Goal: Transaction & Acquisition: Subscribe to service/newsletter

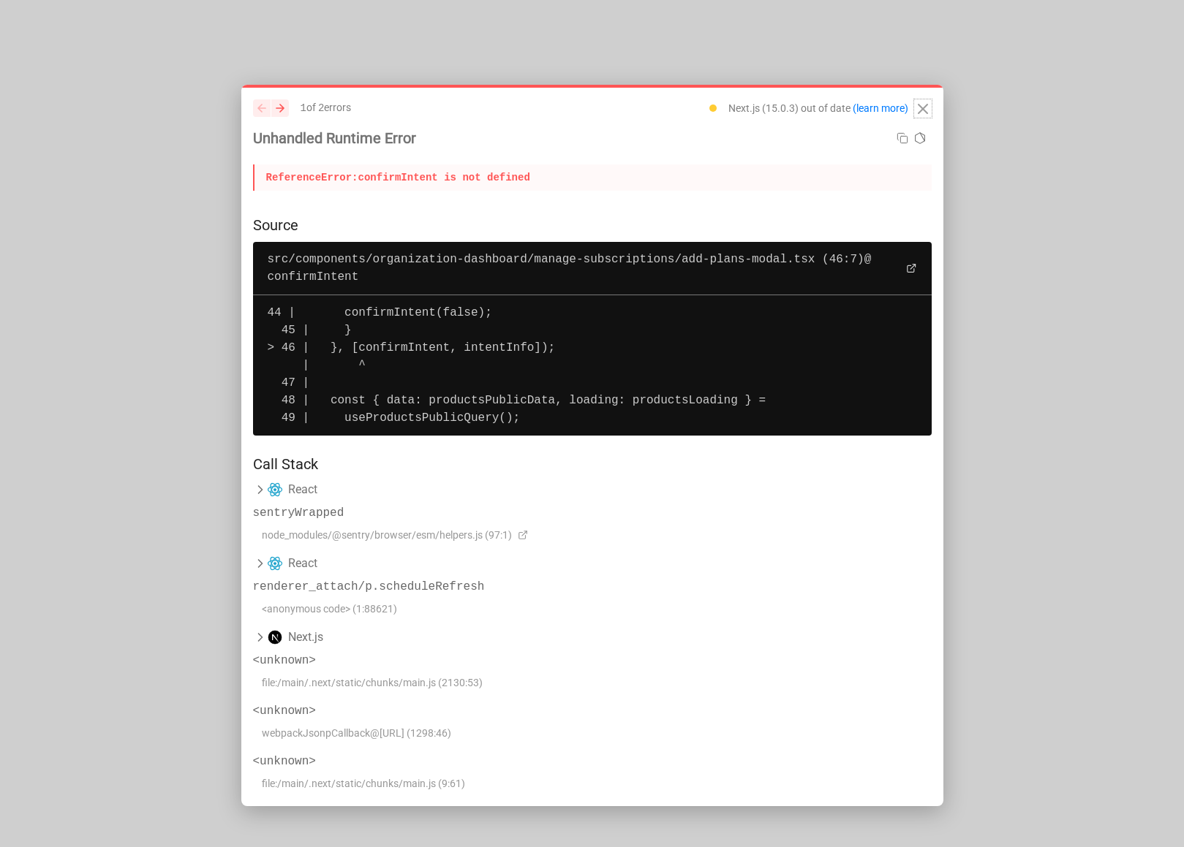
click at [914, 107] on icon "Close" at bounding box center [923, 109] width 18 height 18
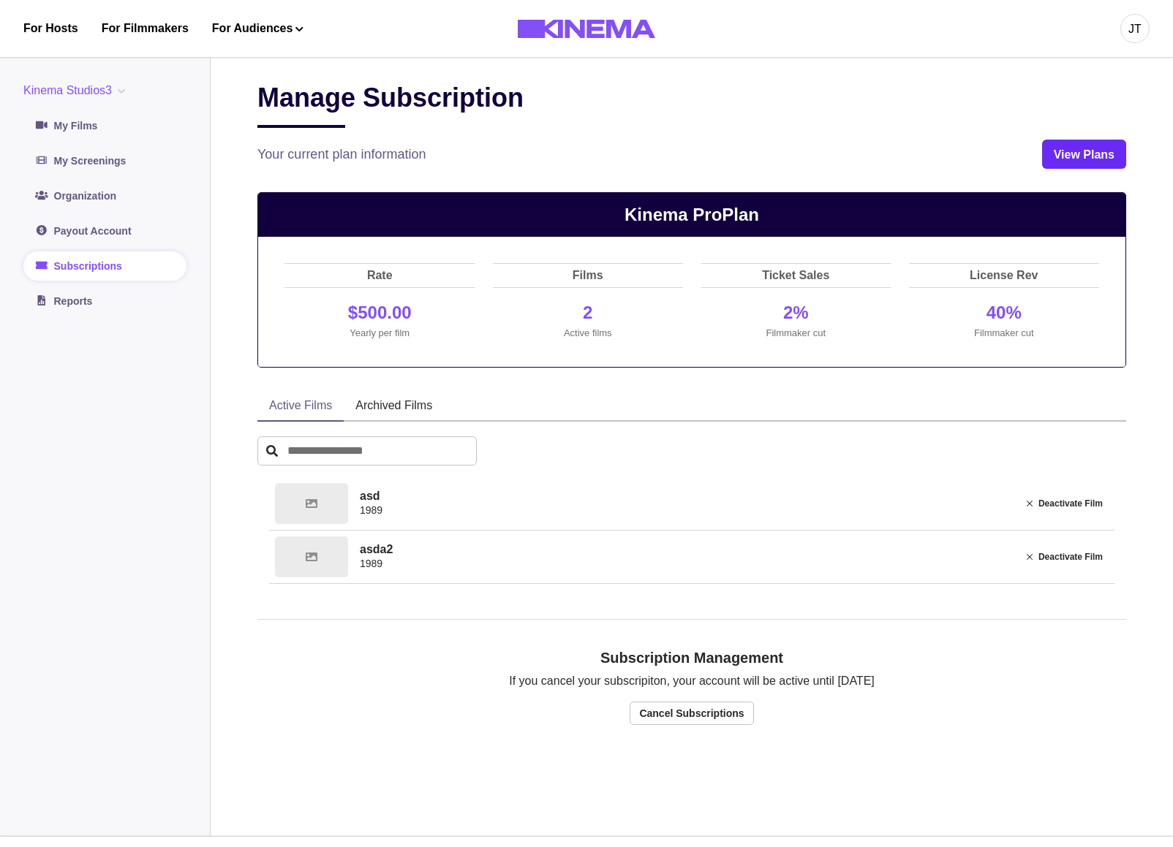
click at [1111, 160] on link "View Plans" at bounding box center [1084, 154] width 84 height 29
click at [1055, 154] on link "View Plans" at bounding box center [1084, 154] width 84 height 29
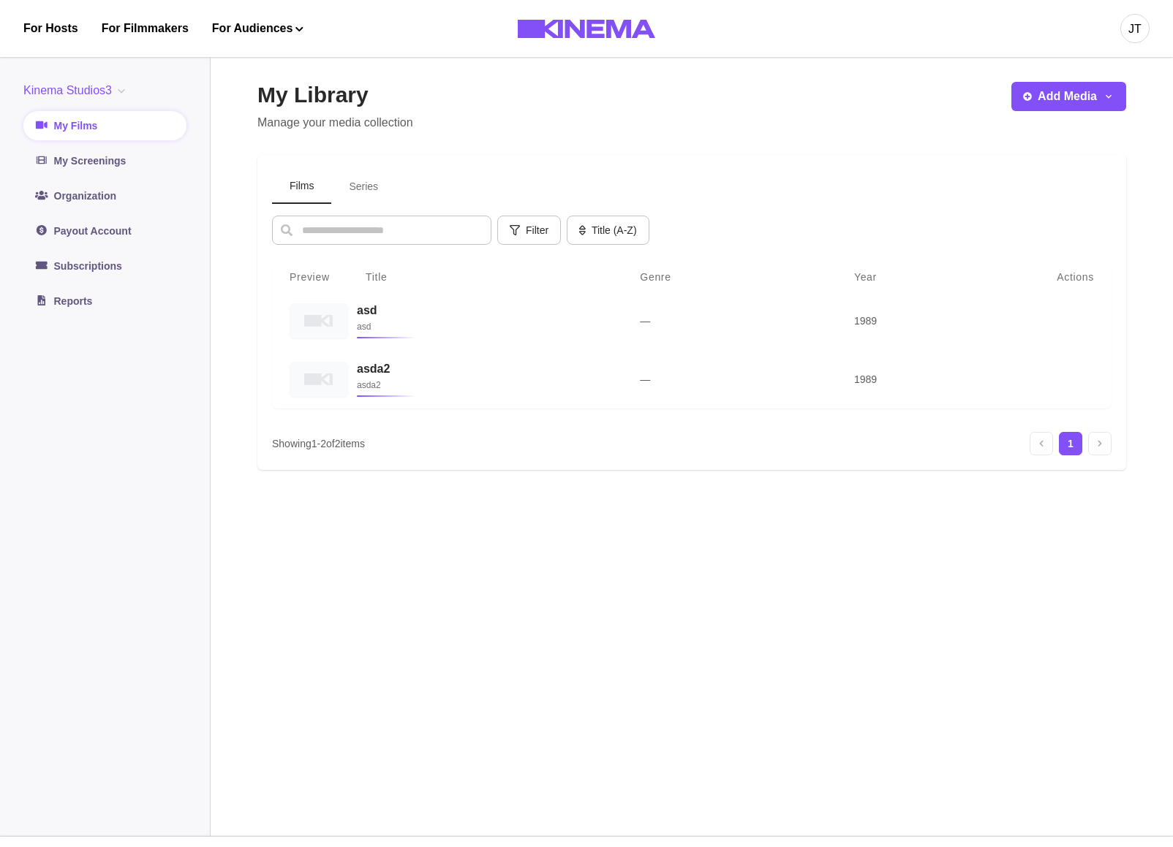
click at [1051, 102] on button "Add Media" at bounding box center [1068, 96] width 115 height 29
click at [1050, 103] on button "Add Media" at bounding box center [1068, 95] width 115 height 29
click at [135, 259] on link "Subscriptions" at bounding box center [104, 265] width 163 height 29
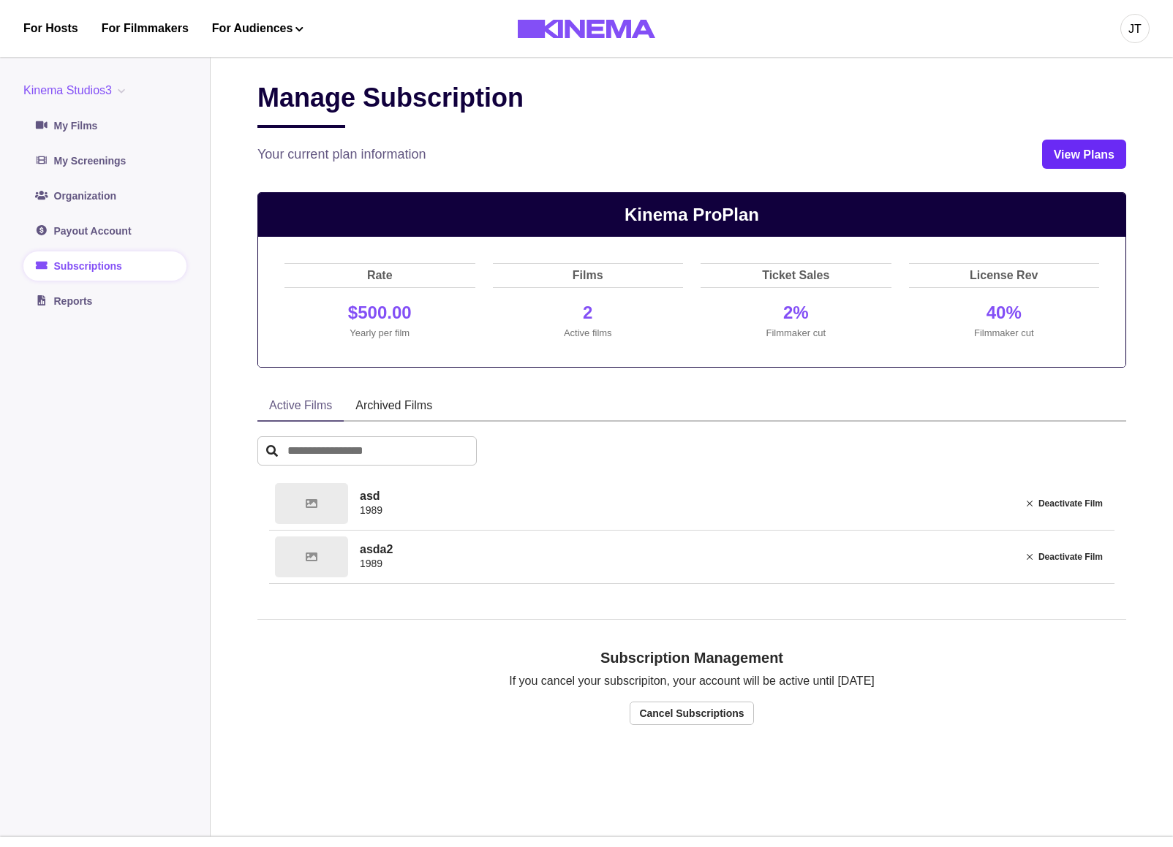
click at [1064, 160] on link "View Plans" at bounding box center [1084, 154] width 84 height 29
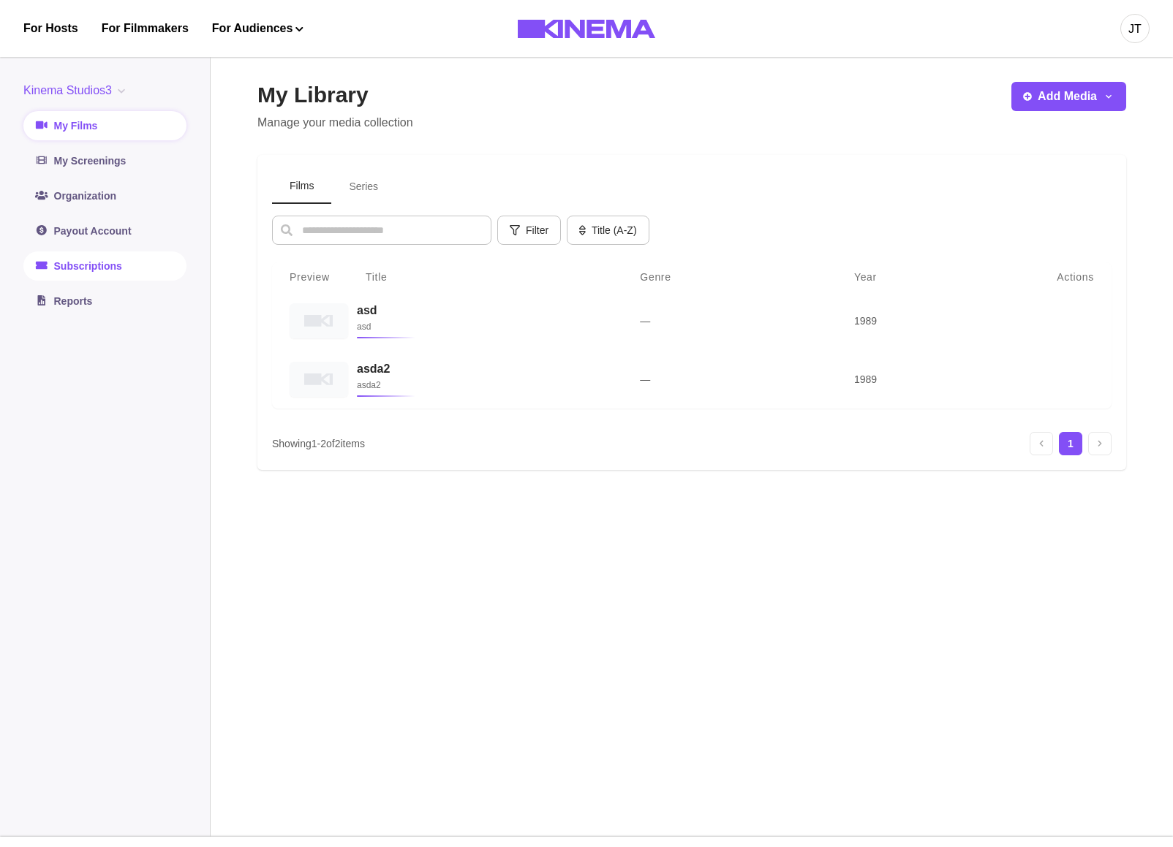
click at [99, 264] on link "Subscriptions" at bounding box center [104, 265] width 163 height 29
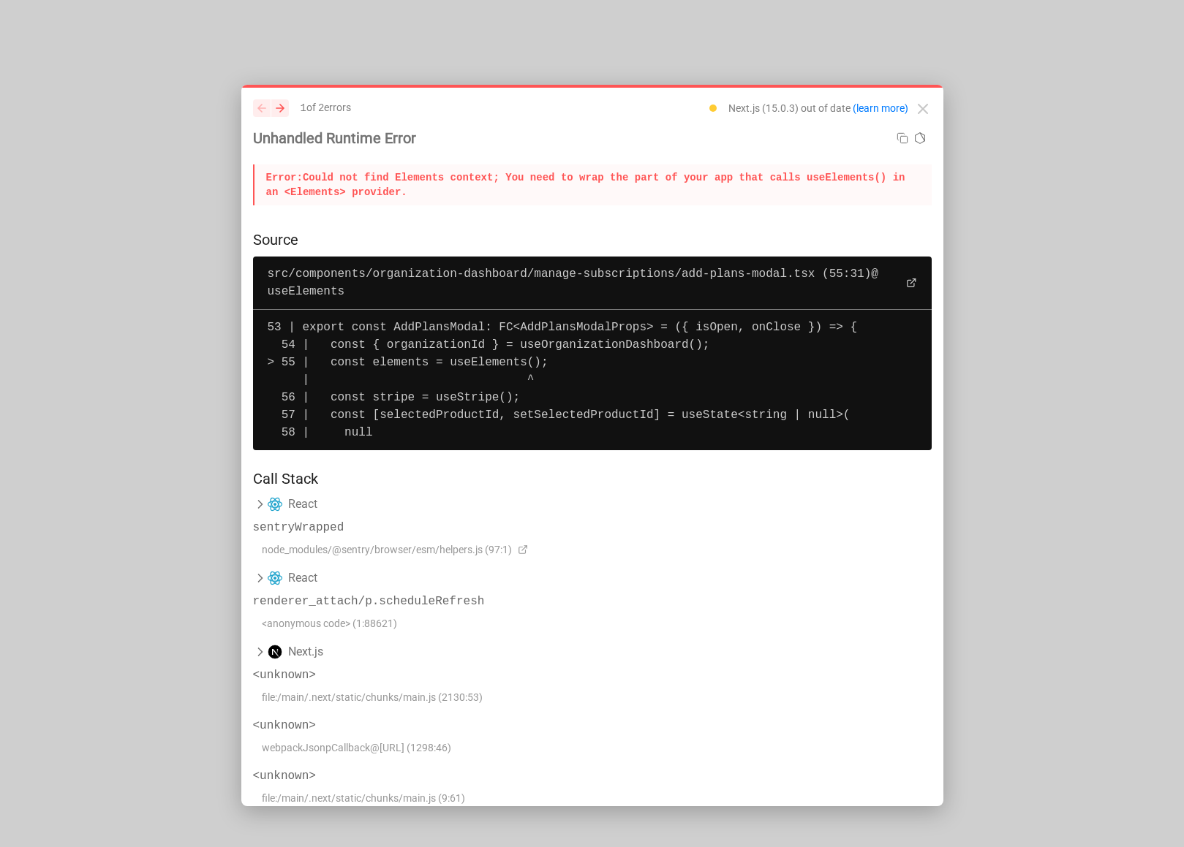
click at [767, 213] on div "previous next 1 of 2 error s Next.js (15.0.3) out of date (learn more) Unhandle…" at bounding box center [592, 158] width 678 height 118
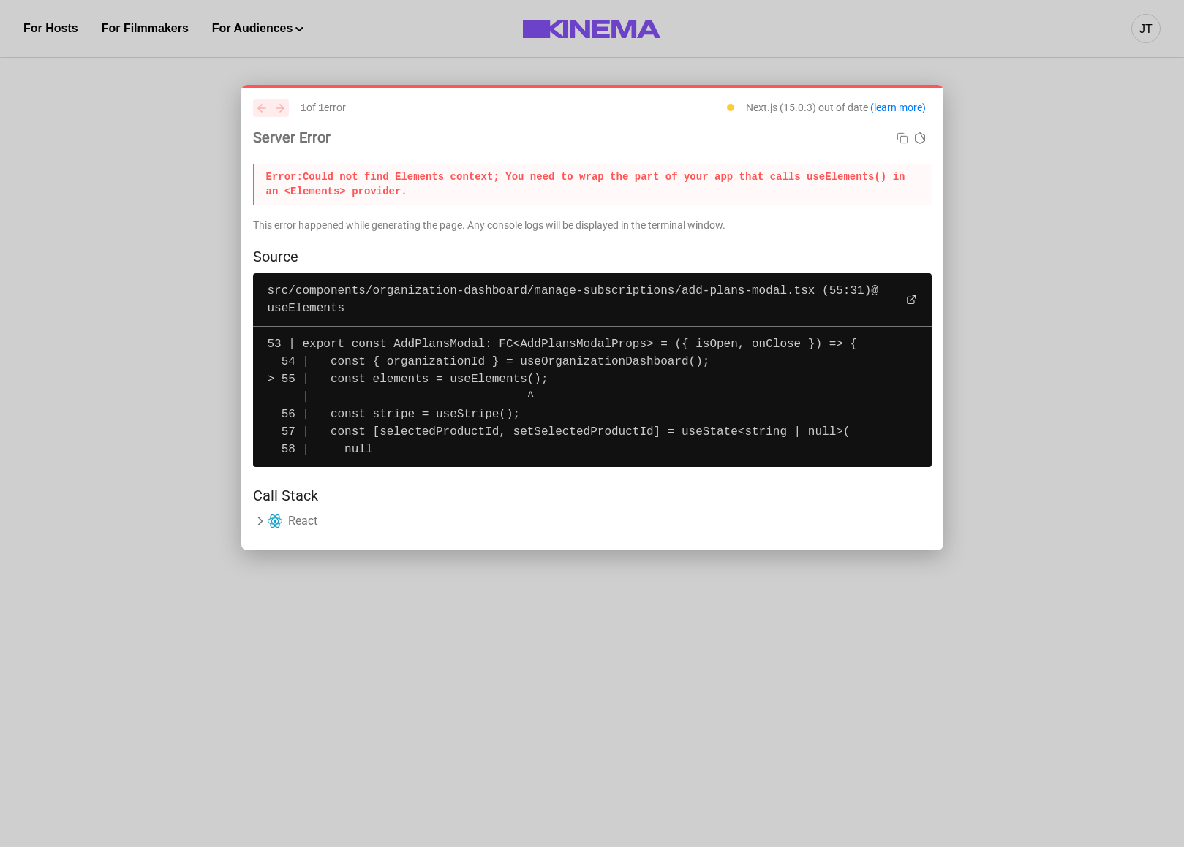
click at [539, 186] on p "Error: Could not find Elements context; You need to wrap the part of your app t…" at bounding box center [592, 184] width 678 height 41
click at [537, 179] on p "Error: Could not find Elements context; You need to wrap the part of your app t…" at bounding box center [592, 184] width 678 height 41
click at [898, 144] on icon "Copy error stack" at bounding box center [902, 138] width 12 height 12
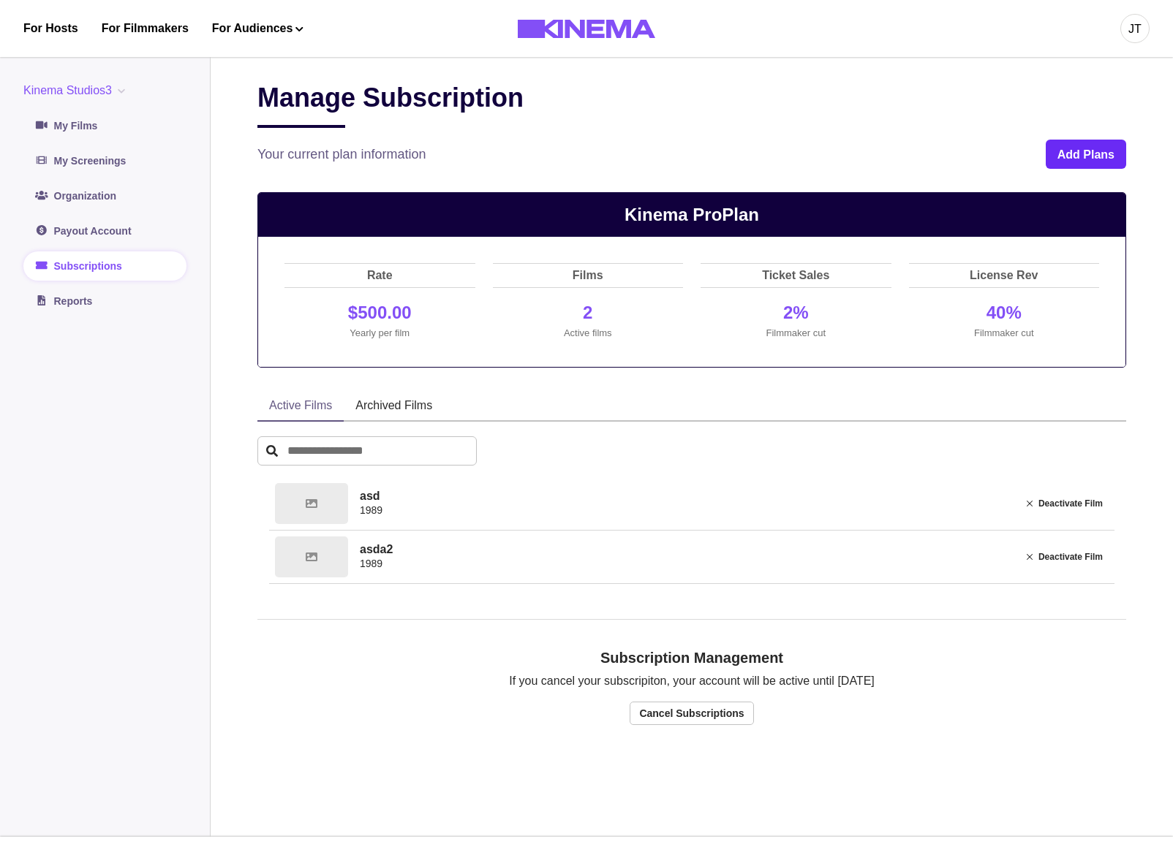
click at [1067, 156] on button "Add Plans" at bounding box center [1085, 154] width 80 height 29
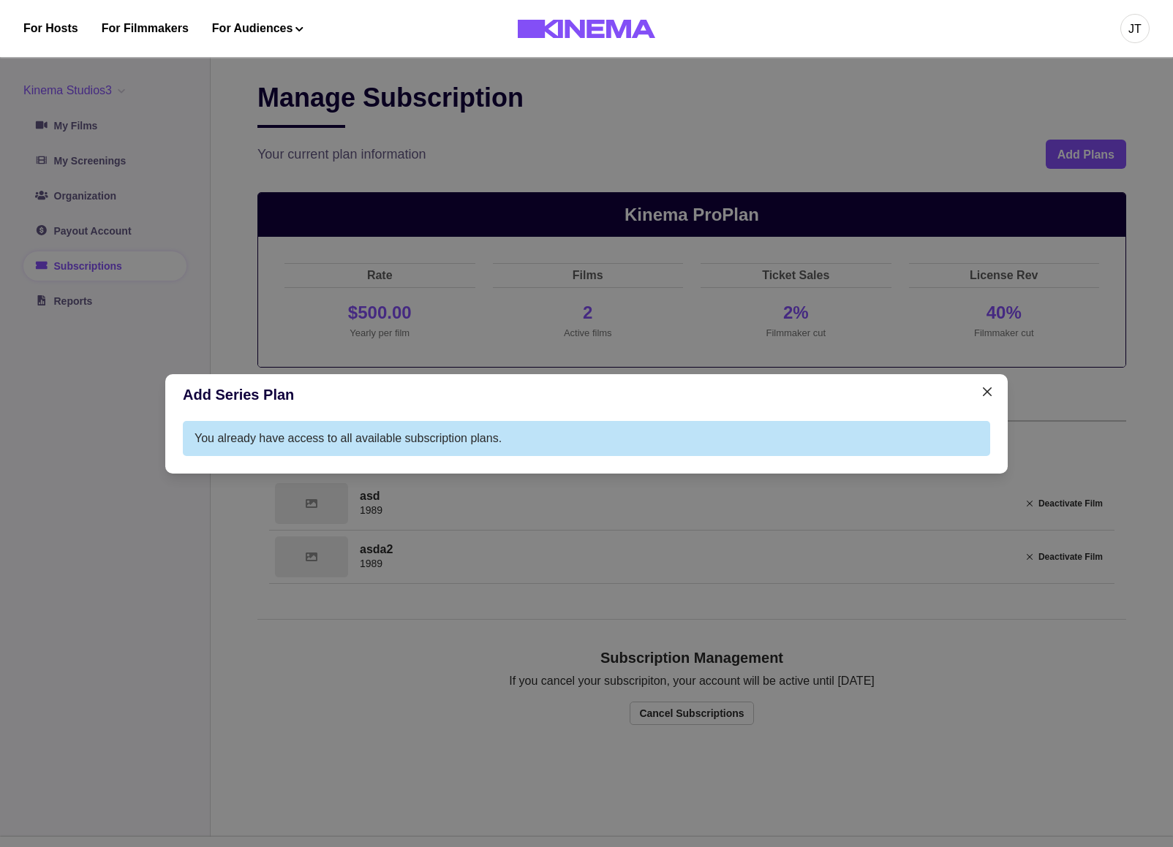
click at [864, 312] on div "Add Series Plan You already have access to all available subscription plans." at bounding box center [586, 423] width 1173 height 847
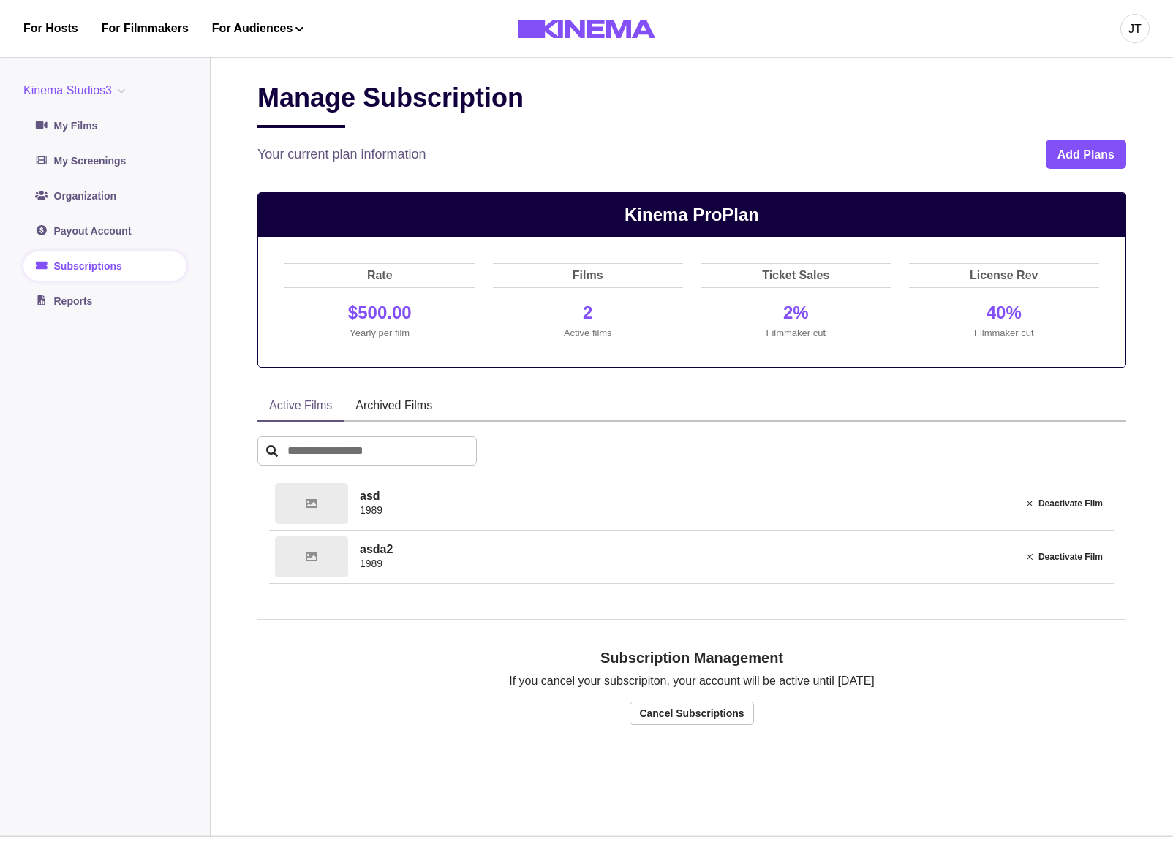
click at [1081, 148] on button "Add Plans" at bounding box center [1085, 154] width 80 height 29
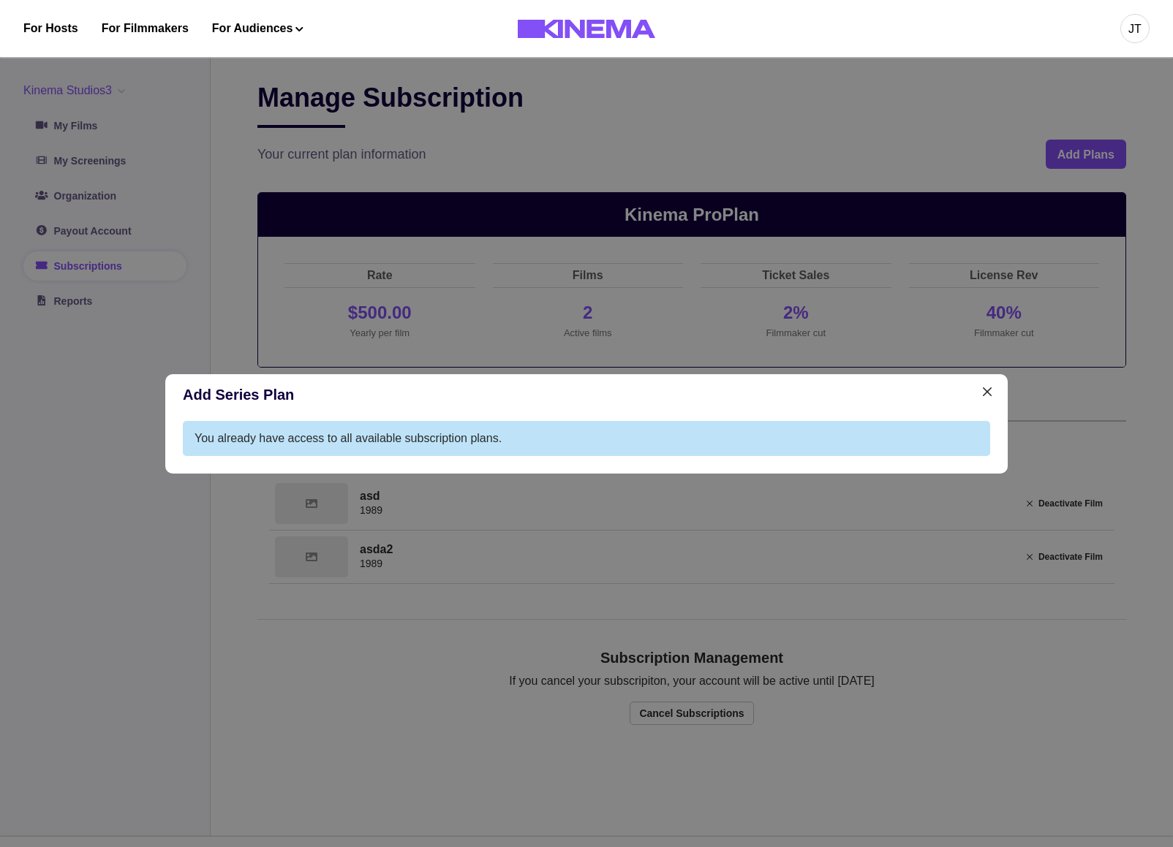
click at [396, 434] on div "You already have access to all available subscription plans." at bounding box center [347, 439] width 307 height 18
click at [396, 435] on div "You already have access to all available subscription plans." at bounding box center [347, 439] width 307 height 18
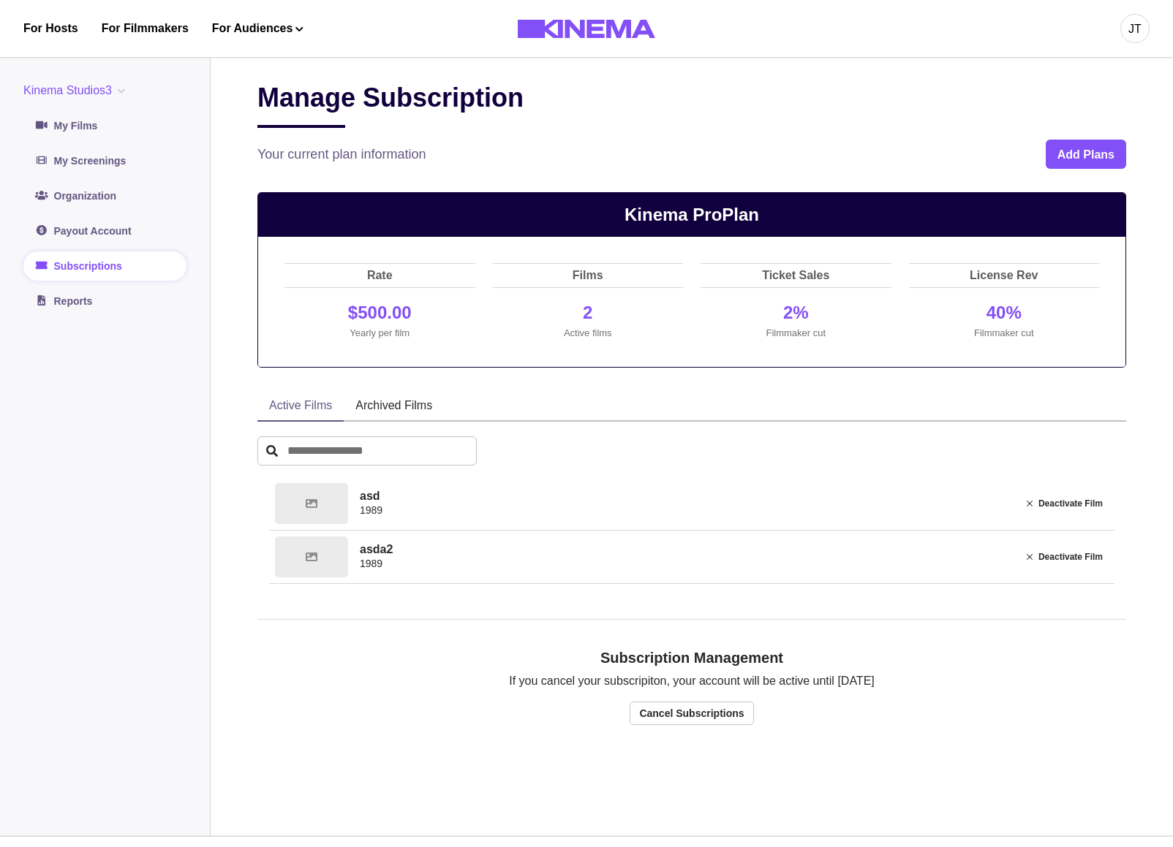
click at [994, 162] on div "Your current plan information Add Plans" at bounding box center [691, 154] width 869 height 29
click at [1067, 153] on button "Add Plans" at bounding box center [1085, 154] width 80 height 29
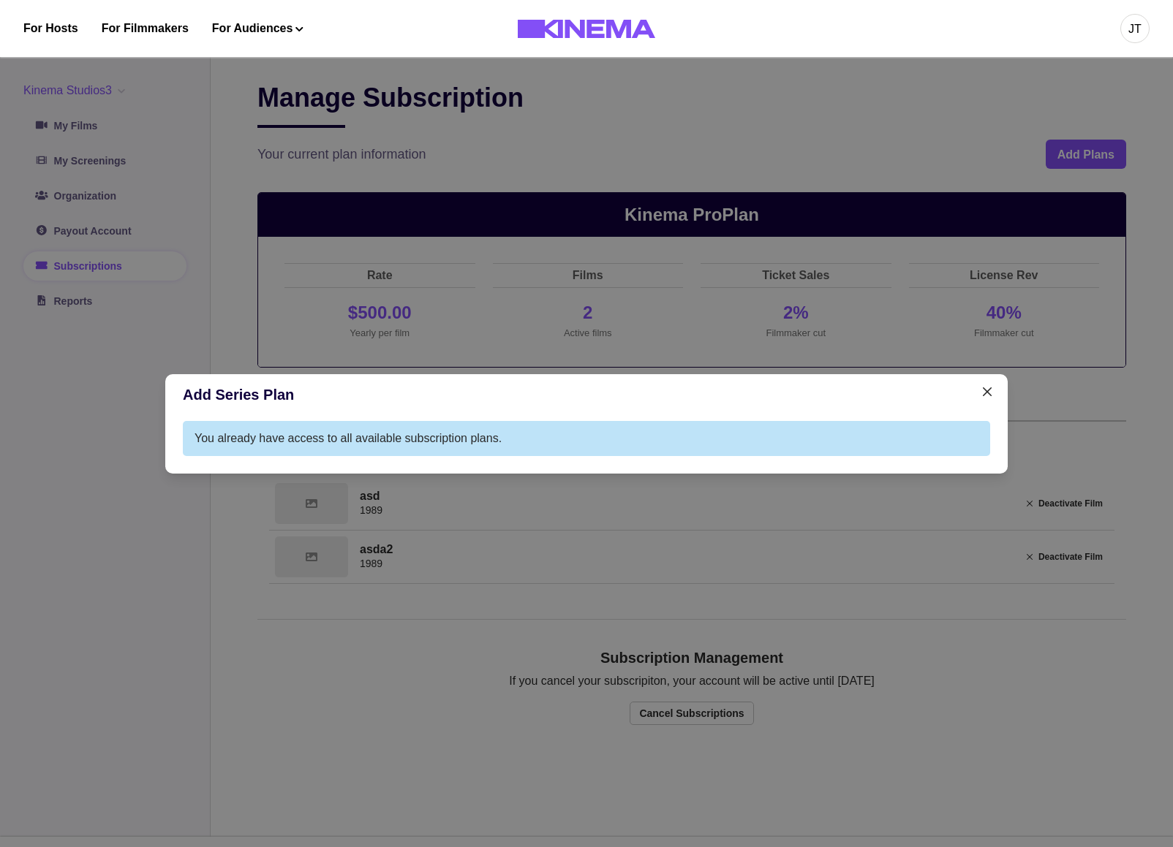
click at [882, 621] on div "Add Series Plan You already have access to all available subscription plans." at bounding box center [586, 423] width 1173 height 847
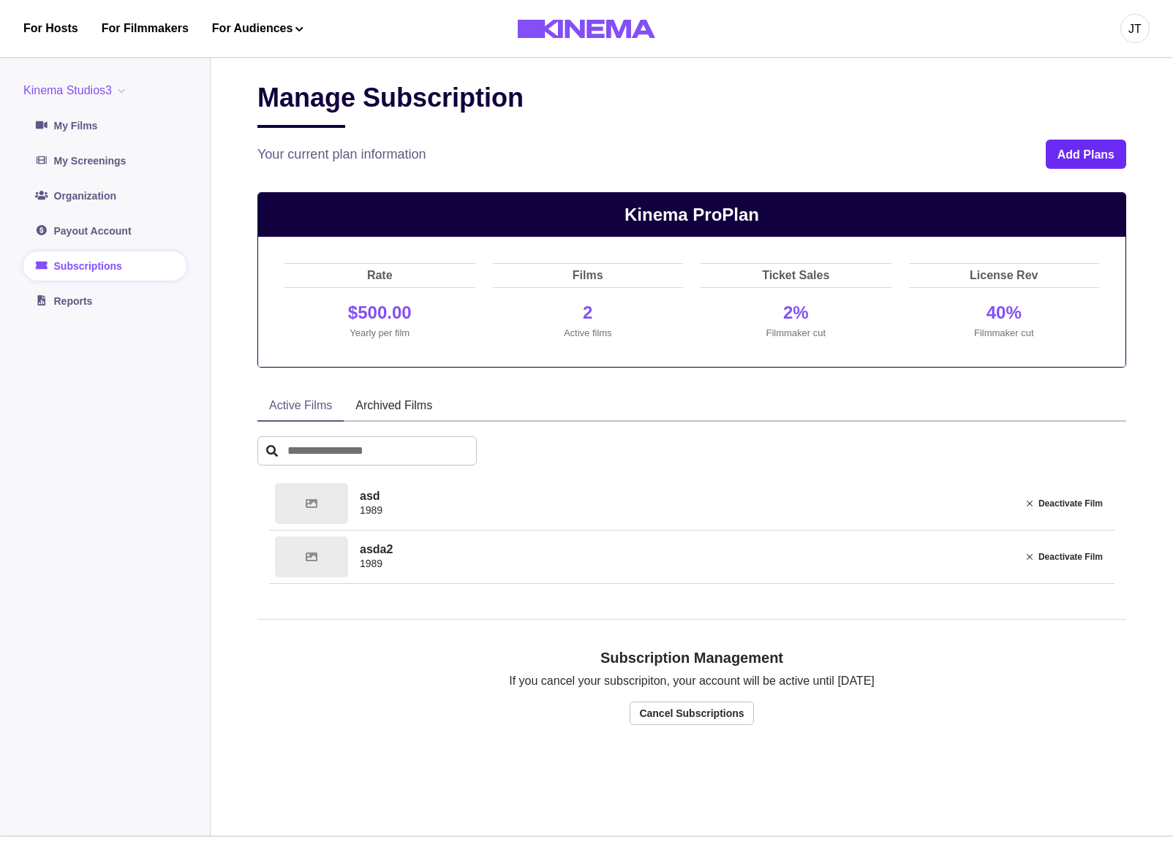
click at [1062, 155] on button "Add Plans" at bounding box center [1085, 154] width 80 height 29
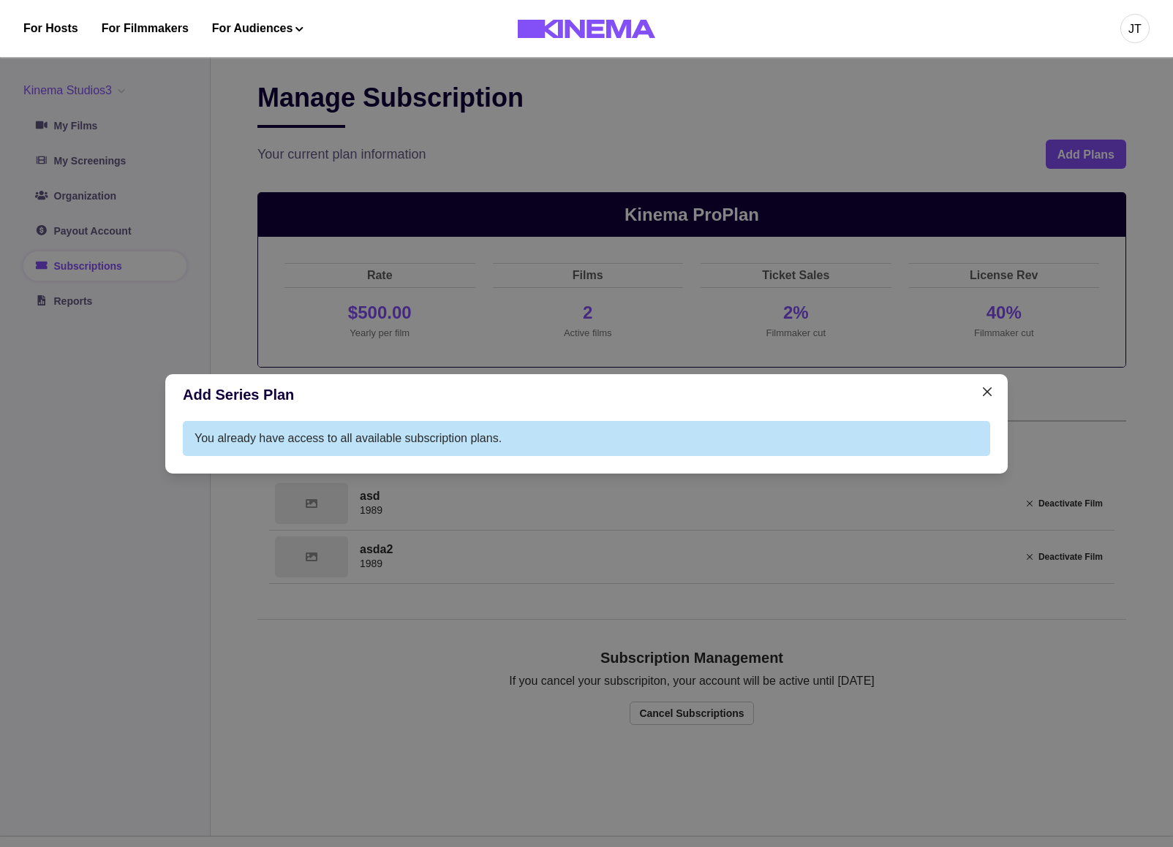
click at [1032, 680] on div "Add Series Plan You already have access to all available subscription plans." at bounding box center [586, 423] width 1173 height 847
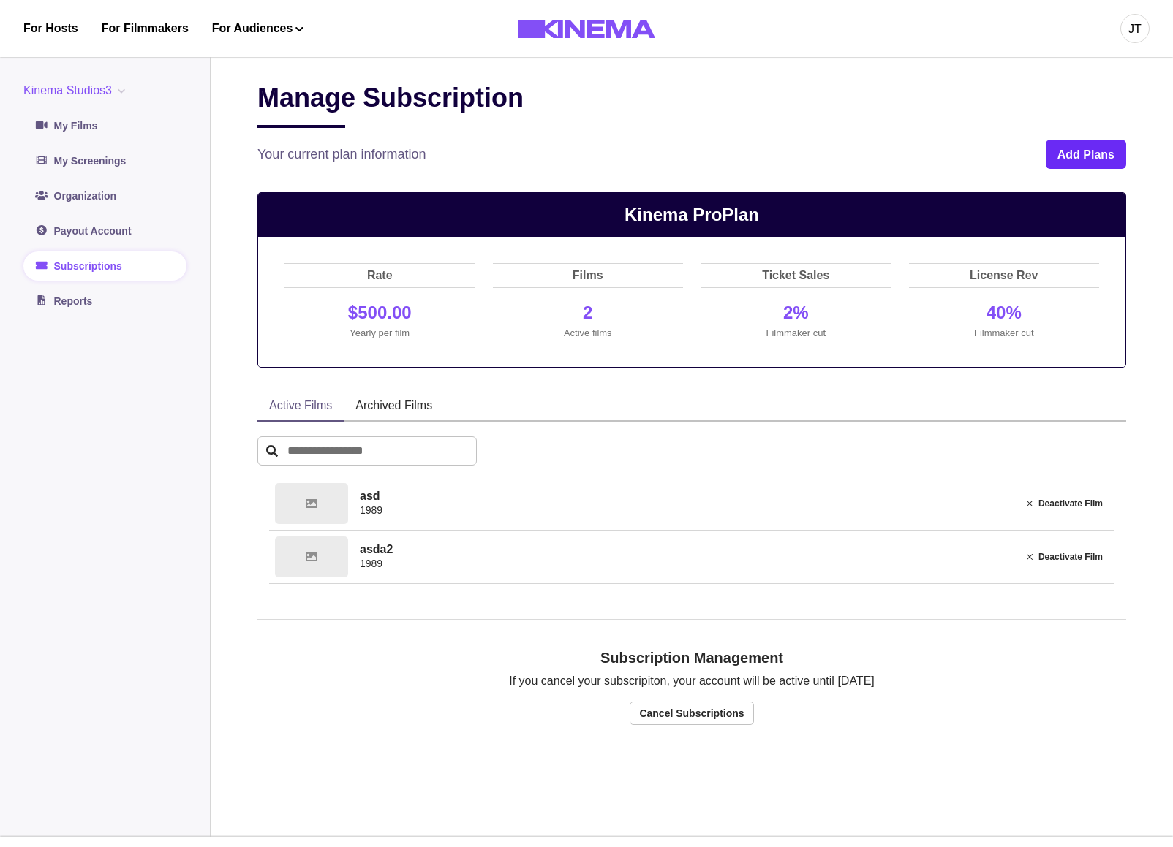
click at [1081, 156] on button "Add Plans" at bounding box center [1085, 154] width 80 height 29
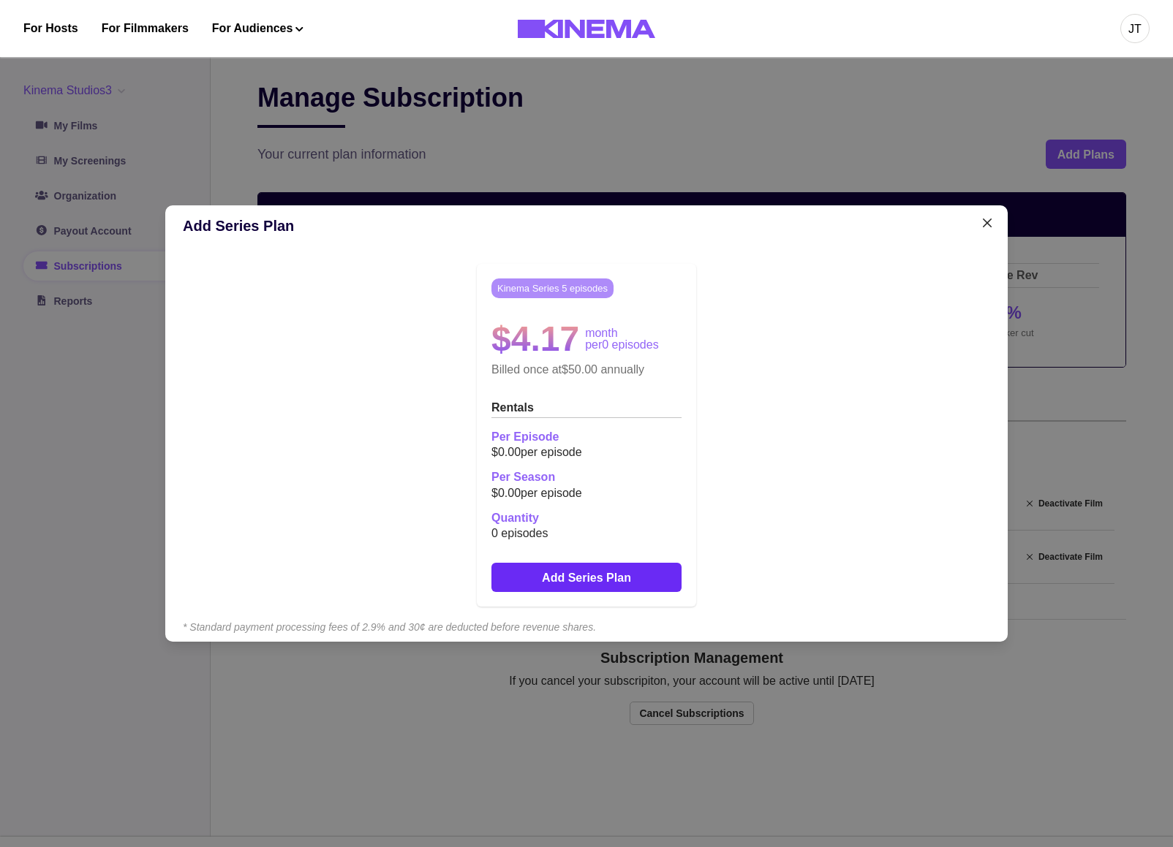
click at [598, 584] on button "Add Series Plan" at bounding box center [586, 577] width 190 height 29
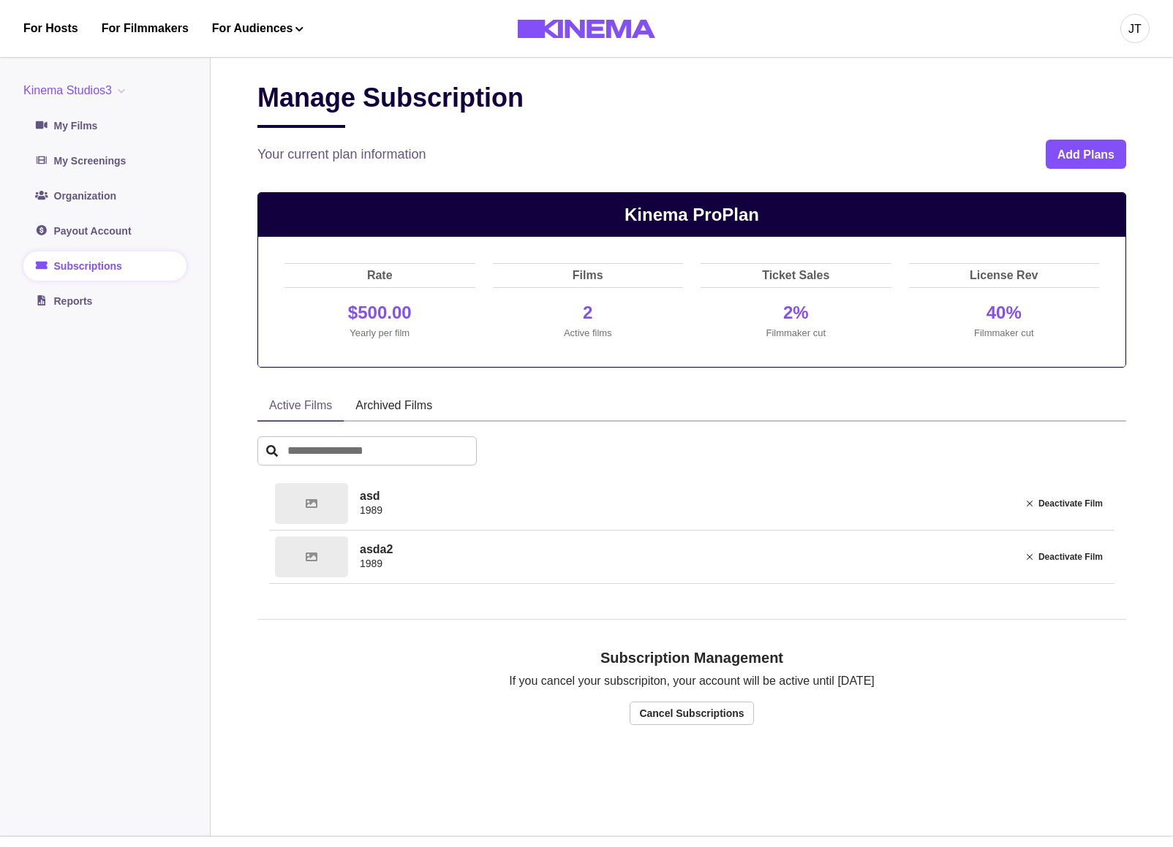
click at [950, 172] on div "Manage Subscription Your current plan information Add Plans Kinema Pro Plan Rat…" at bounding box center [691, 442] width 869 height 720
